Goal: Information Seeking & Learning: Learn about a topic

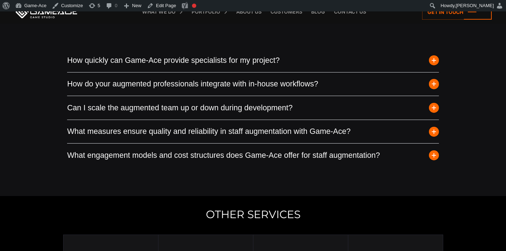
scroll to position [2013, 0]
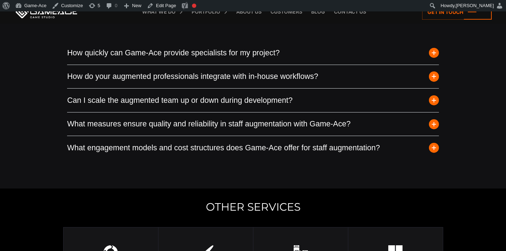
click at [435, 53] on span "button" at bounding box center [434, 53] width 10 height 10
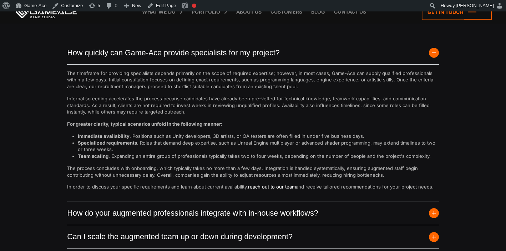
click at [278, 185] on link "reach out to our team" at bounding box center [272, 187] width 48 height 6
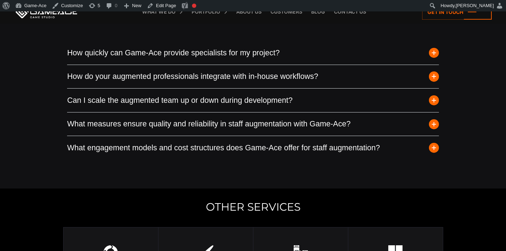
scroll to position [2013, 0]
click at [436, 76] on span "button" at bounding box center [434, 76] width 10 height 10
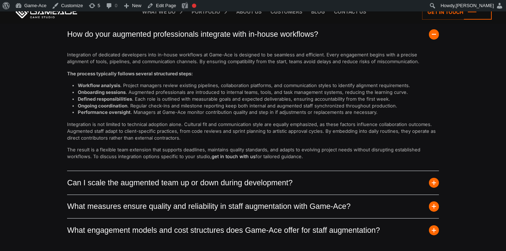
scroll to position [2063, 0]
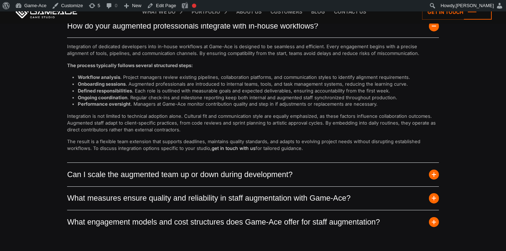
click at [433, 174] on span "button" at bounding box center [434, 175] width 10 height 10
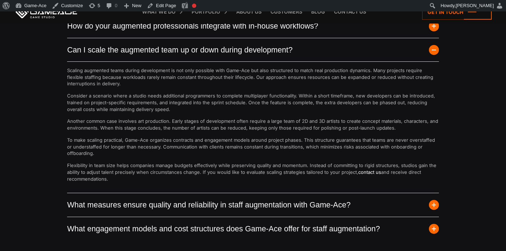
click at [433, 202] on span "button" at bounding box center [434, 205] width 10 height 10
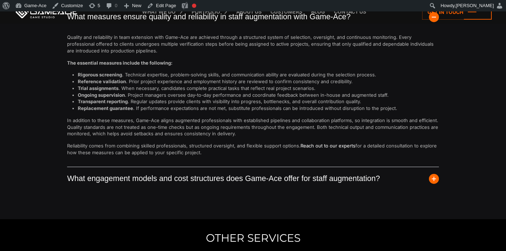
scroll to position [2122, 0]
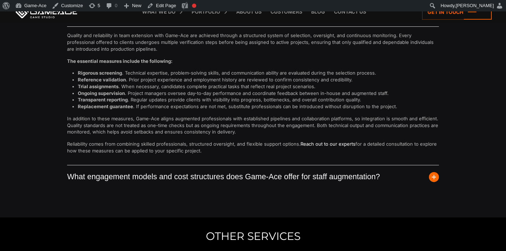
click at [436, 177] on span "button" at bounding box center [434, 177] width 10 height 10
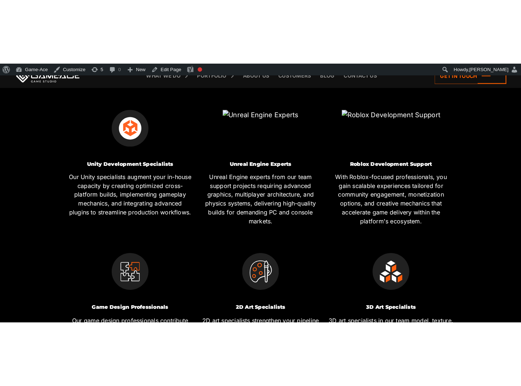
scroll to position [322, 0]
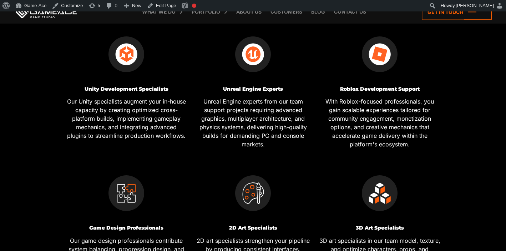
scroll to position [321, 0]
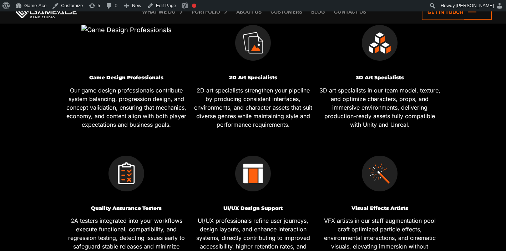
scroll to position [482, 0]
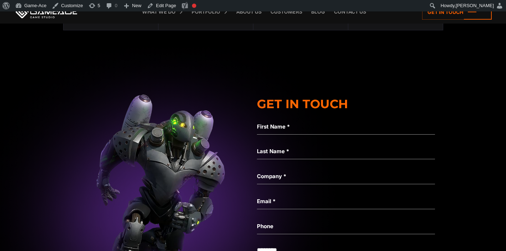
scroll to position [2281, 0]
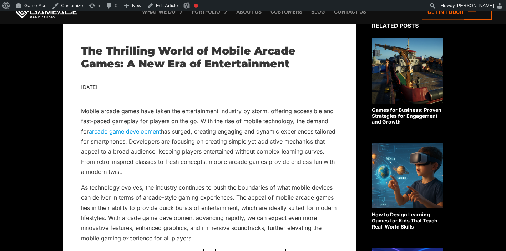
scroll to position [592, 0]
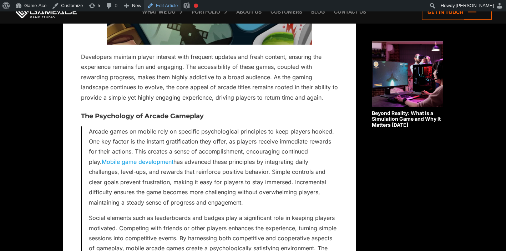
click at [164, 7] on link "Edit Article" at bounding box center [162, 5] width 36 height 11
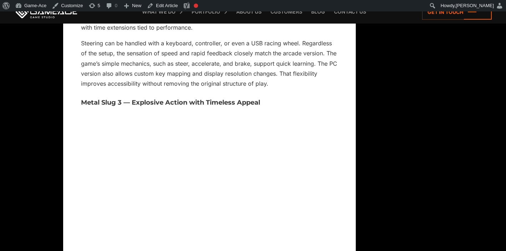
scroll to position [3557, 0]
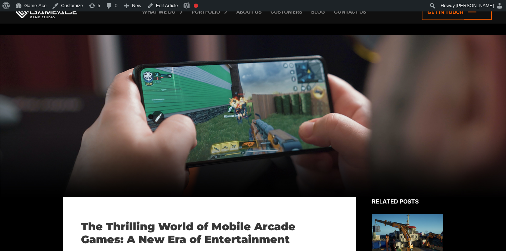
scroll to position [592, 0]
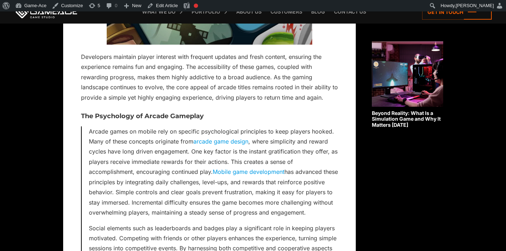
click at [210, 142] on link "arcade game design" at bounding box center [220, 141] width 55 height 7
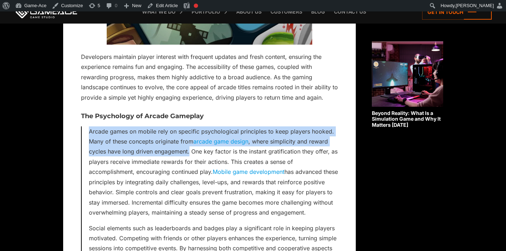
drag, startPoint x: 189, startPoint y: 152, endPoint x: 68, endPoint y: 128, distance: 122.9
copy p "Arcade games on mobile rely on specific psychological principles to keep player…"
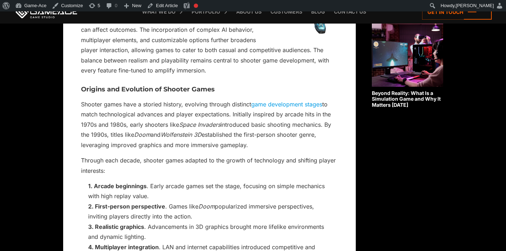
scroll to position [622, 0]
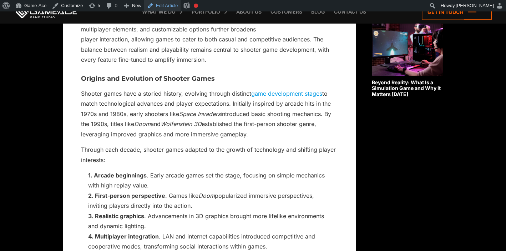
click at [165, 6] on link "Edit Article" at bounding box center [162, 5] width 36 height 11
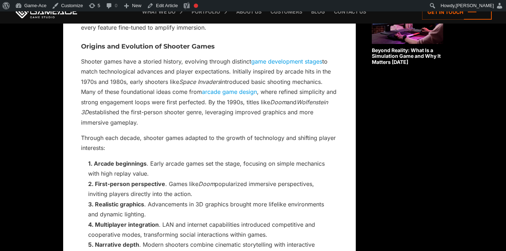
scroll to position [655, 0]
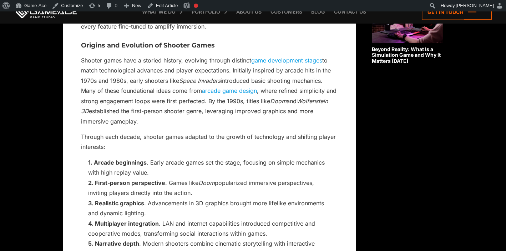
click at [237, 92] on link "arcade game design" at bounding box center [229, 90] width 55 height 7
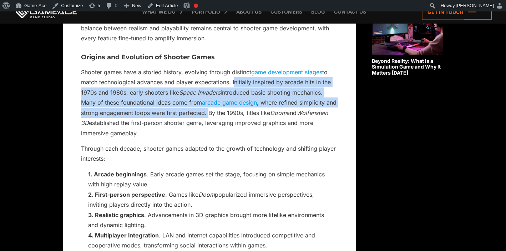
drag, startPoint x: 208, startPoint y: 113, endPoint x: 233, endPoint y: 84, distance: 37.9
click at [233, 84] on p "Shooter games have a storied history, evolving through distinct game developmen…" at bounding box center [209, 102] width 257 height 71
copy p "Initially inspired by arcade hits in the 1970s and 1980s, early shooters like S…"
click at [237, 102] on link "arcade game design" at bounding box center [229, 102] width 55 height 7
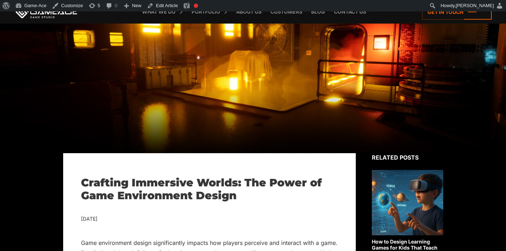
scroll to position [504, 0]
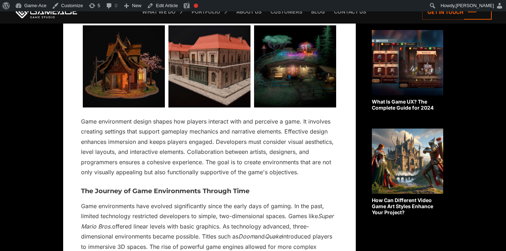
click at [286, 132] on p "Game environment design shapes how players interact with and perceive a game. I…" at bounding box center [209, 146] width 257 height 61
click at [169, 6] on link "Edit Article" at bounding box center [162, 5] width 36 height 11
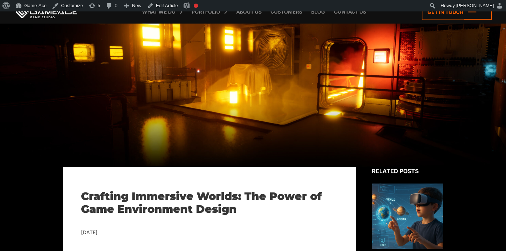
scroll to position [504, 0]
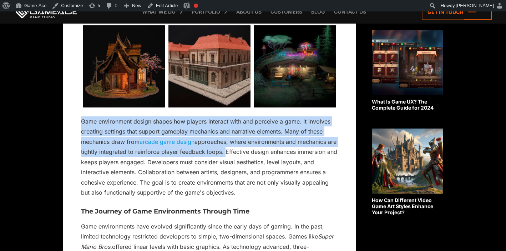
drag, startPoint x: 233, startPoint y: 151, endPoint x: 80, endPoint y: 124, distance: 155.0
copy p "Game environment design shapes how players interact with and perceive a game. I…"
click at [252, 193] on p "Game environment design shapes how players interact with and perceive a game. I…" at bounding box center [209, 156] width 257 height 81
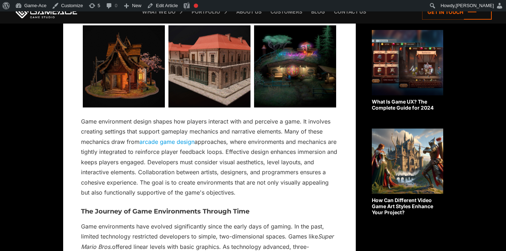
click at [288, 151] on p "Game environment design shapes how players interact with and perceive a game. I…" at bounding box center [209, 156] width 257 height 81
click at [167, 141] on link "arcade game design" at bounding box center [167, 141] width 55 height 7
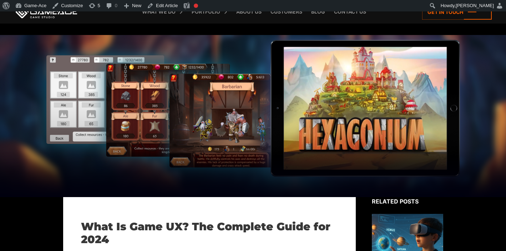
scroll to position [421, 0]
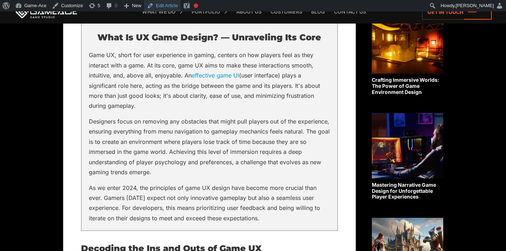
click at [173, 5] on link "Edit Article" at bounding box center [162, 5] width 36 height 11
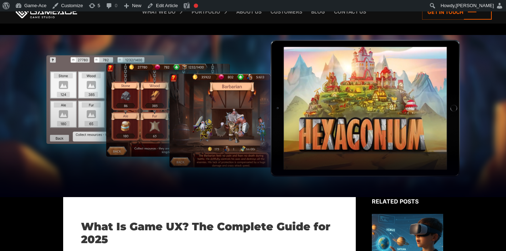
scroll to position [431, 0]
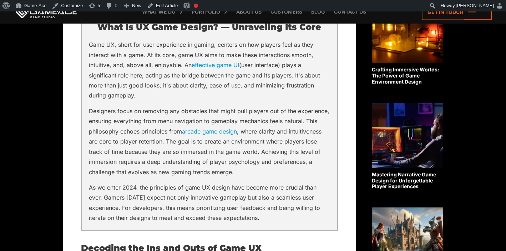
click at [212, 131] on link "arcade game design" at bounding box center [209, 131] width 55 height 7
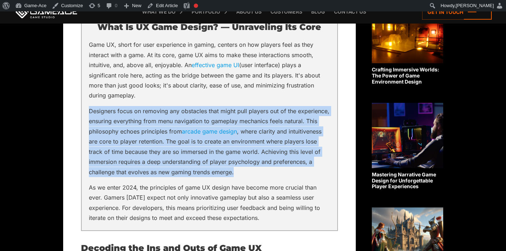
drag, startPoint x: 88, startPoint y: 110, endPoint x: 237, endPoint y: 174, distance: 162.3
click at [238, 174] on div "What Is UX Game Design? — Unraveling Its Core Game UX, short for user experienc…" at bounding box center [209, 116] width 257 height 229
copy p "Designers focus on removing any obstacles that might pull players out of the ex…"
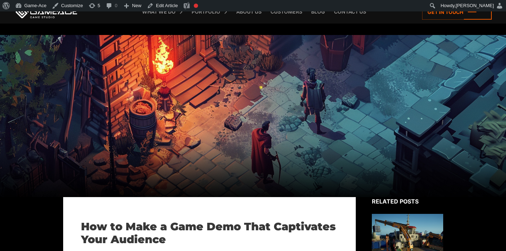
scroll to position [362, 0]
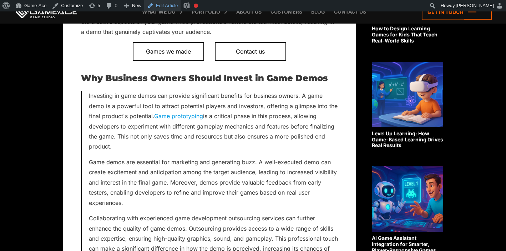
click at [167, 5] on link "Edit Article" at bounding box center [162, 5] width 36 height 11
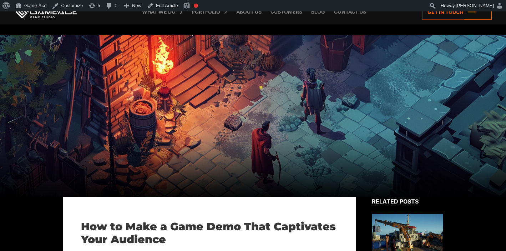
scroll to position [367, 0]
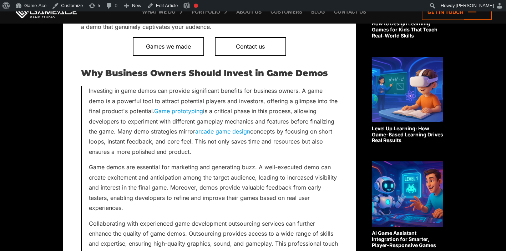
click at [236, 131] on link "arcade game design" at bounding box center [222, 131] width 55 height 7
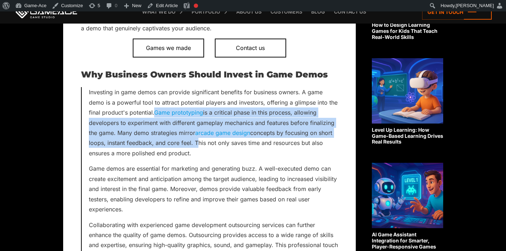
drag, startPoint x: 157, startPoint y: 111, endPoint x: 193, endPoint y: 146, distance: 50.2
click at [193, 146] on p "Investing in game demos can provide significant benefits for business owners. A…" at bounding box center [213, 122] width 249 height 71
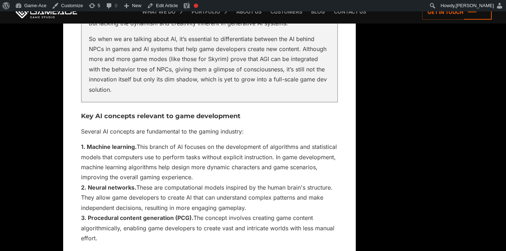
scroll to position [1158, 0]
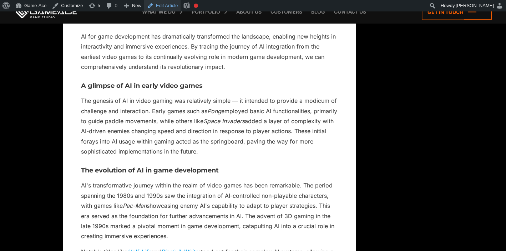
click at [176, 9] on link "Edit Article" at bounding box center [162, 5] width 36 height 11
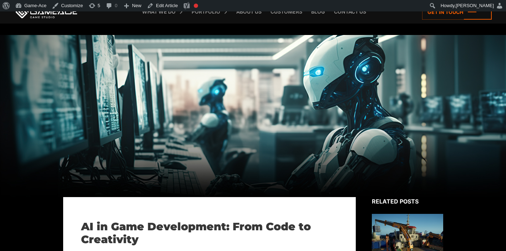
scroll to position [1158, 0]
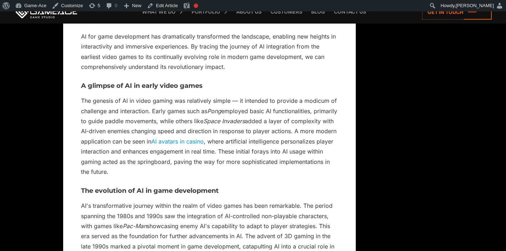
click at [204, 139] on link "AI avatars in casino" at bounding box center [177, 141] width 52 height 7
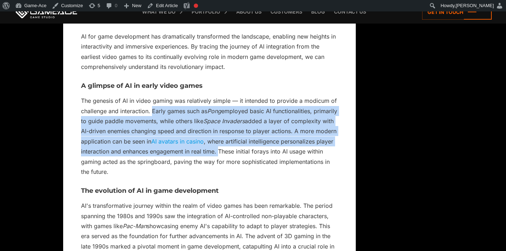
drag, startPoint x: 153, startPoint y: 110, endPoint x: 273, endPoint y: 152, distance: 127.5
click at [273, 152] on p "The genesis of AI in video gaming was relatively simple — it intended to provid…" at bounding box center [209, 136] width 257 height 81
copy p "Early games such as Pong employed basic AI functionalities, primarily to guide …"
click at [204, 141] on link "AI avatars in casino" at bounding box center [177, 141] width 52 height 7
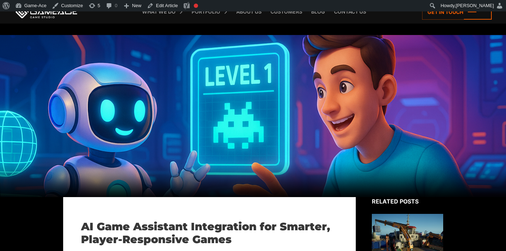
scroll to position [464, 0]
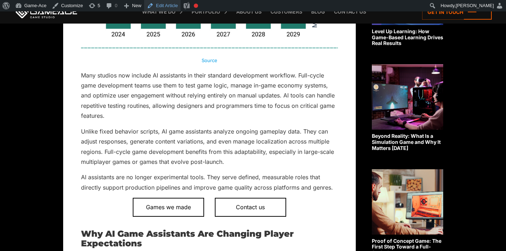
click at [175, 7] on link "Edit Article" at bounding box center [162, 5] width 36 height 11
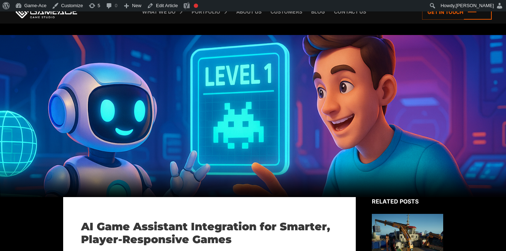
scroll to position [469, 0]
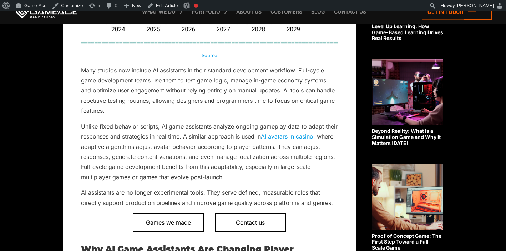
click at [291, 136] on link "AI avatars in casino" at bounding box center [287, 136] width 52 height 7
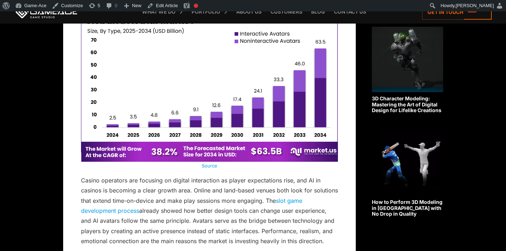
scroll to position [95, 0]
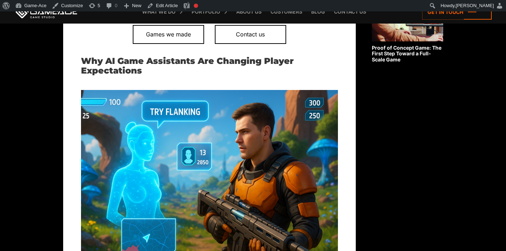
scroll to position [464, 0]
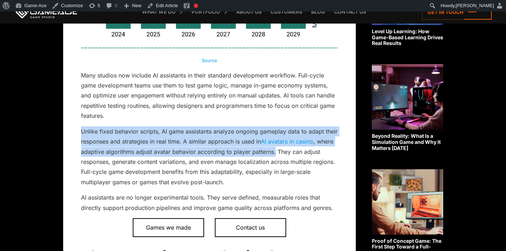
drag, startPoint x: 275, startPoint y: 154, endPoint x: 75, endPoint y: 134, distance: 201.3
copy p "Unlike fixed behavior scripts, AI game assistants analyze ongoing gameplay data…"
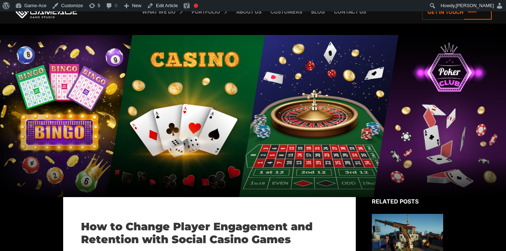
scroll to position [2908, 0]
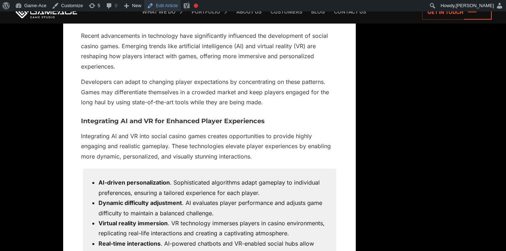
click at [177, 5] on link "Edit Article" at bounding box center [162, 5] width 36 height 11
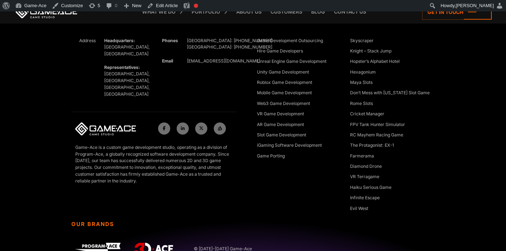
scroll to position [2889, 0]
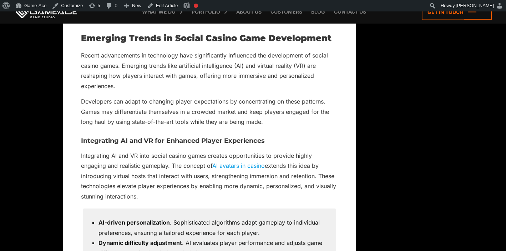
click at [244, 162] on link "AI avatars in casino" at bounding box center [238, 165] width 52 height 7
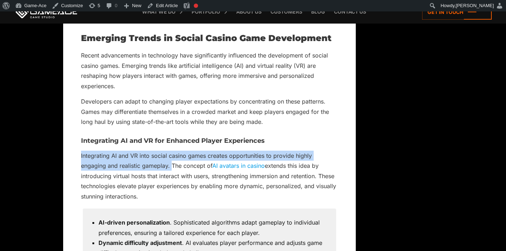
drag, startPoint x: 171, startPoint y: 155, endPoint x: 77, endPoint y: 148, distance: 93.8
copy p "Integrating AI and VR into social casino games creates opportunities to provide…"
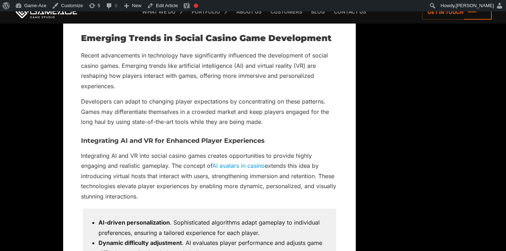
click at [243, 162] on link "AI avatars in casino" at bounding box center [238, 165] width 52 height 7
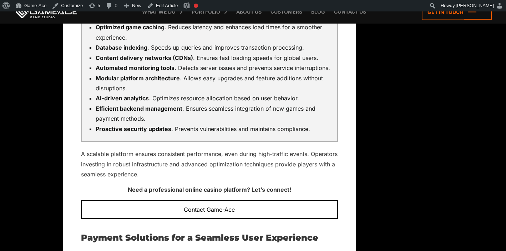
scroll to position [2197, 0]
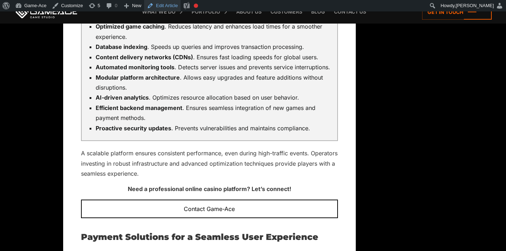
click at [165, 7] on link "Edit Article" at bounding box center [162, 5] width 36 height 11
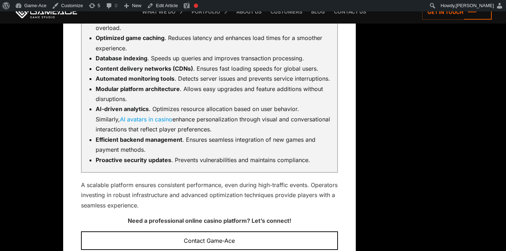
scroll to position [2193, 0]
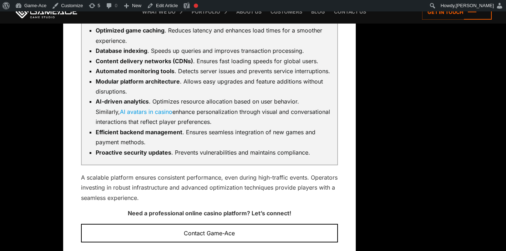
drag, startPoint x: 223, startPoint y: 135, endPoint x: 92, endPoint y: 115, distance: 132.9
click at [96, 115] on li "AI-driven analytics . Optimizes resource allocation based on user behavior. Sim…" at bounding box center [213, 111] width 235 height 30
copy li "AI-driven analytics . Optimizes resource allocation based on user behavior. Sim…"
click at [128, 115] on link "AI avatars in casino" at bounding box center [146, 111] width 52 height 7
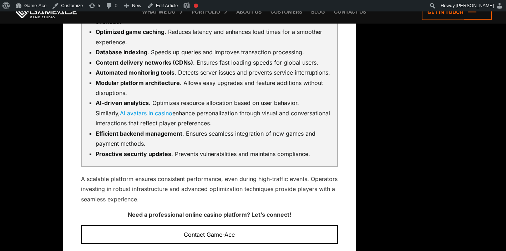
scroll to position [2193, 0]
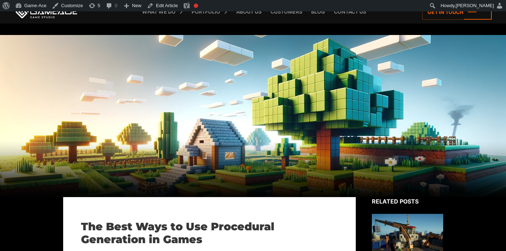
scroll to position [3923, 0]
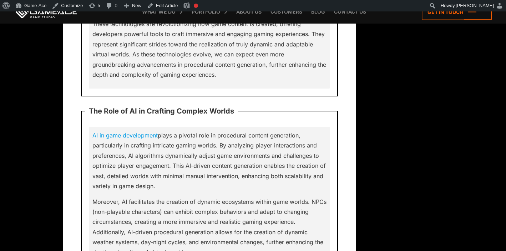
click at [230, 131] on p "AI in game development plays a pivotal role in procedural content generation, p…" at bounding box center [209, 160] width 234 height 61
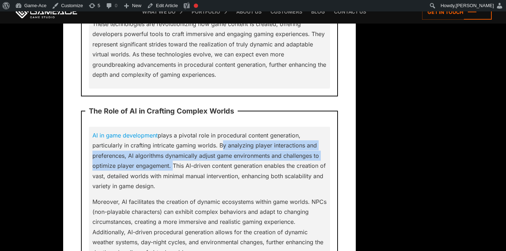
drag, startPoint x: 219, startPoint y: 125, endPoint x: 171, endPoint y: 148, distance: 53.7
click at [171, 148] on p "AI in game development plays a pivotal role in procedural content generation, p…" at bounding box center [209, 160] width 234 height 61
copy p "By analyzing player interactions and preferences, AI algorithms dynamically adj…"
click at [167, 9] on link "Edit Article" at bounding box center [162, 5] width 36 height 11
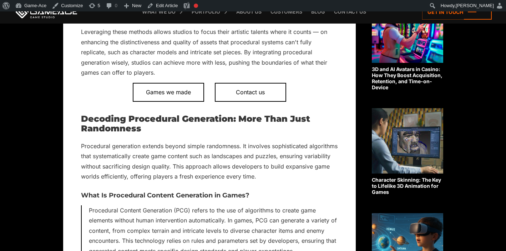
scroll to position [3928, 0]
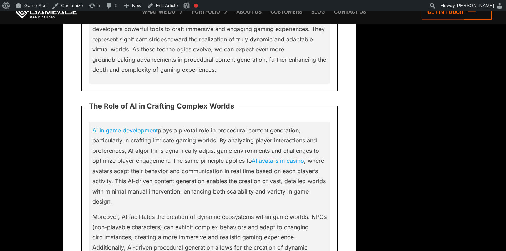
click at [282, 157] on link "AI avatars in casino" at bounding box center [278, 160] width 52 height 7
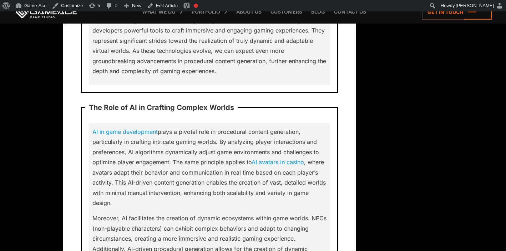
drag, startPoint x: 218, startPoint y: 122, endPoint x: 132, endPoint y: 162, distance: 95.2
click at [132, 162] on p "AI in game development plays a pivotal role in procedural content generation, p…" at bounding box center [209, 167] width 234 height 81
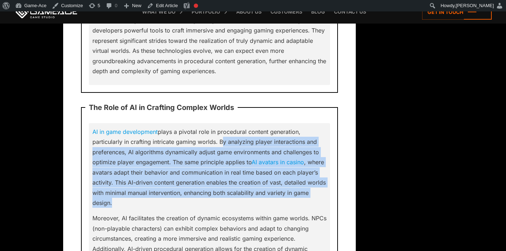
drag, startPoint x: 220, startPoint y: 120, endPoint x: 129, endPoint y: 181, distance: 109.6
click at [129, 181] on p "AI in game development plays a pivotal role in procedural content generation, p…" at bounding box center [209, 167] width 234 height 81
copy p "By analyzing player interactions and preferences, AI algorithms dynamically adj…"
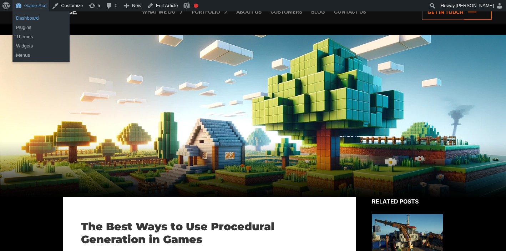
click at [38, 16] on link "Dashboard" at bounding box center [40, 18] width 57 height 9
